Goal: Answer question/provide support

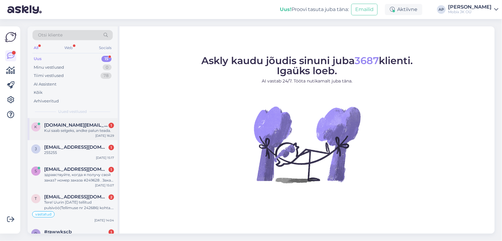
click at [66, 128] on div "Kui saab selgeks, andke palun teada." at bounding box center [79, 131] width 70 height 6
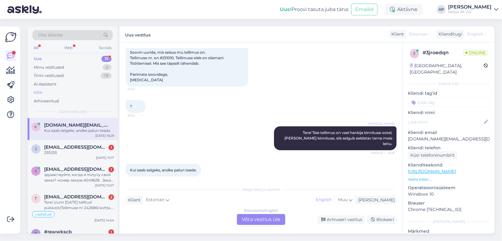
click at [45, 92] on div "Kõik" at bounding box center [72, 92] width 80 height 9
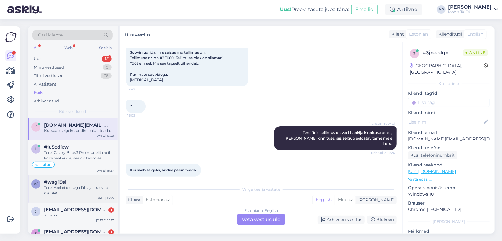
click at [74, 186] on div "Tere! Veel ei ole, aga lähiajal tulevad müüki!" at bounding box center [79, 190] width 70 height 11
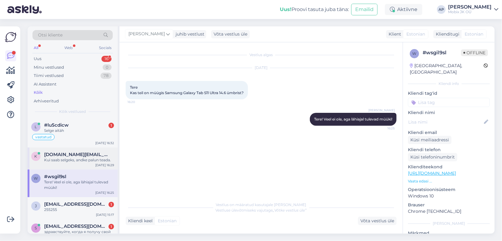
click at [74, 155] on span "[DOMAIN_NAME][EMAIL_ADDRESS][DOMAIN_NAME]" at bounding box center [76, 155] width 64 height 6
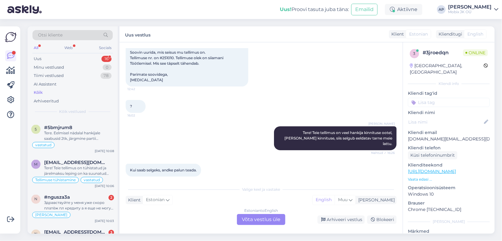
scroll to position [662, 0]
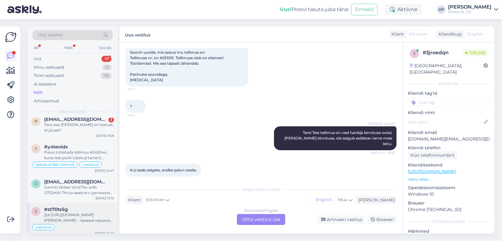
click at [82, 212] on div "Да! [URL][DOMAIN_NAME][PERSON_NAME] - правый наушник. [URL][DOMAIN_NAME][PERSON…" at bounding box center [79, 217] width 70 height 11
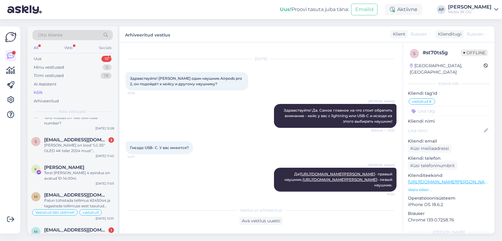
scroll to position [368, 0]
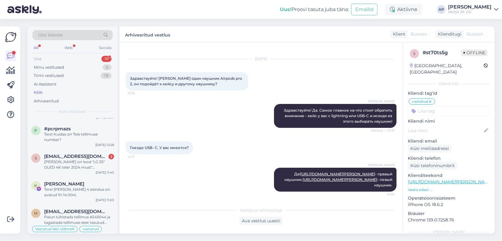
click at [61, 59] on div "Uus 16" at bounding box center [72, 59] width 80 height 9
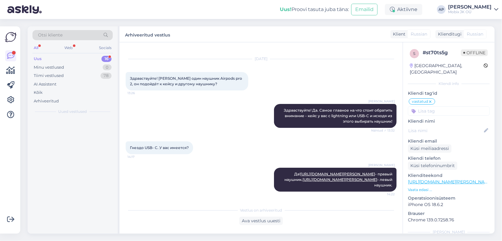
scroll to position [0, 0]
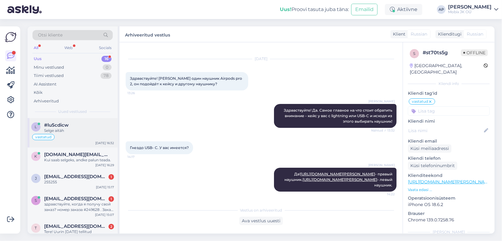
click at [83, 123] on div "#lu5cdicw" at bounding box center [79, 125] width 70 height 6
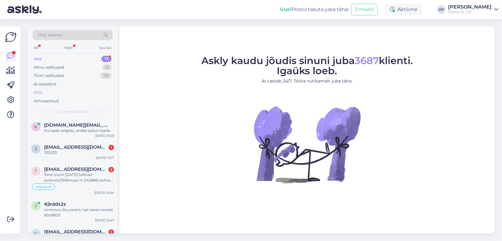
drag, startPoint x: 38, startPoint y: 93, endPoint x: 55, endPoint y: 93, distance: 17.2
click at [38, 93] on div "Kõik" at bounding box center [38, 92] width 9 height 6
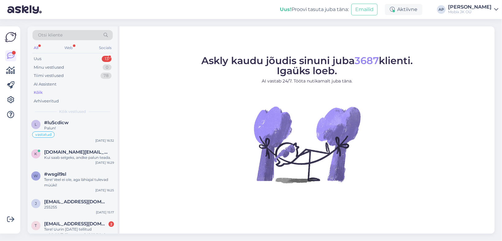
scroll to position [74, 0]
click at [80, 128] on div "Palun!" at bounding box center [79, 127] width 70 height 6
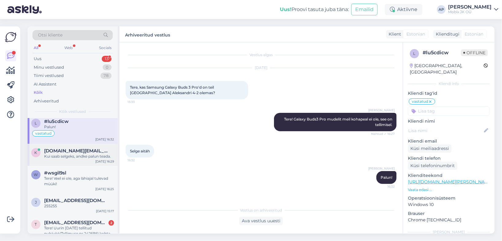
click at [76, 150] on span "[DOMAIN_NAME][EMAIL_ADDRESS][DOMAIN_NAME]" at bounding box center [76, 151] width 64 height 6
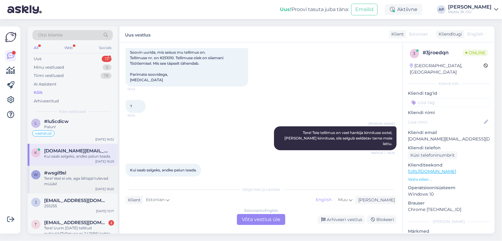
click at [70, 171] on div "#wsgil9sl" at bounding box center [79, 173] width 70 height 6
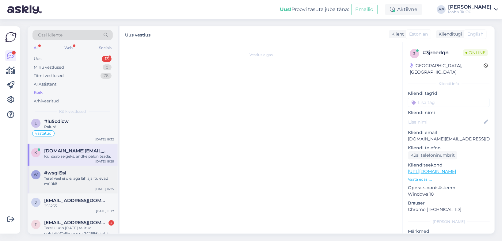
scroll to position [0, 0]
